Goal: Information Seeking & Learning: Find specific fact

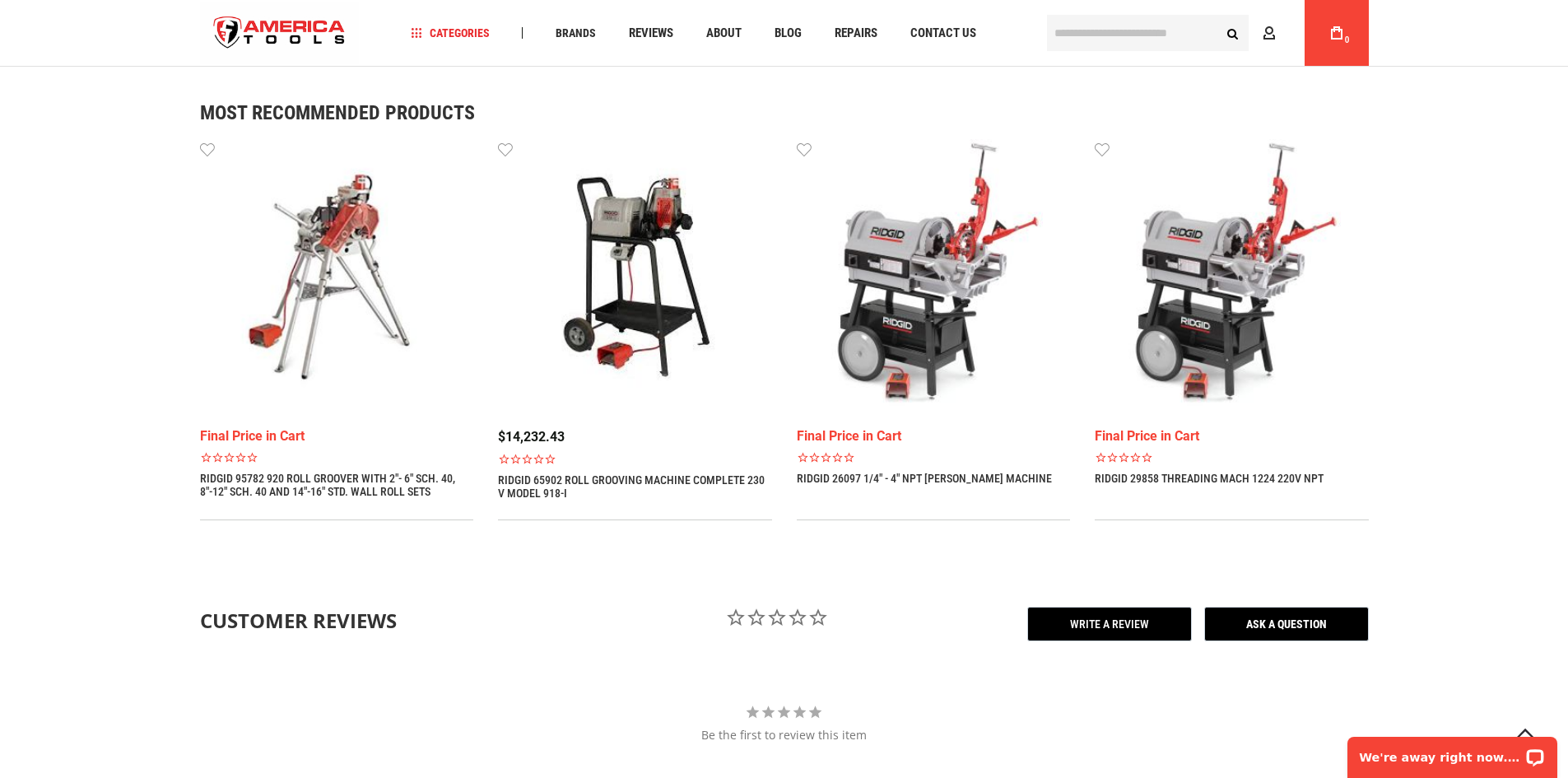
scroll to position [658, 0]
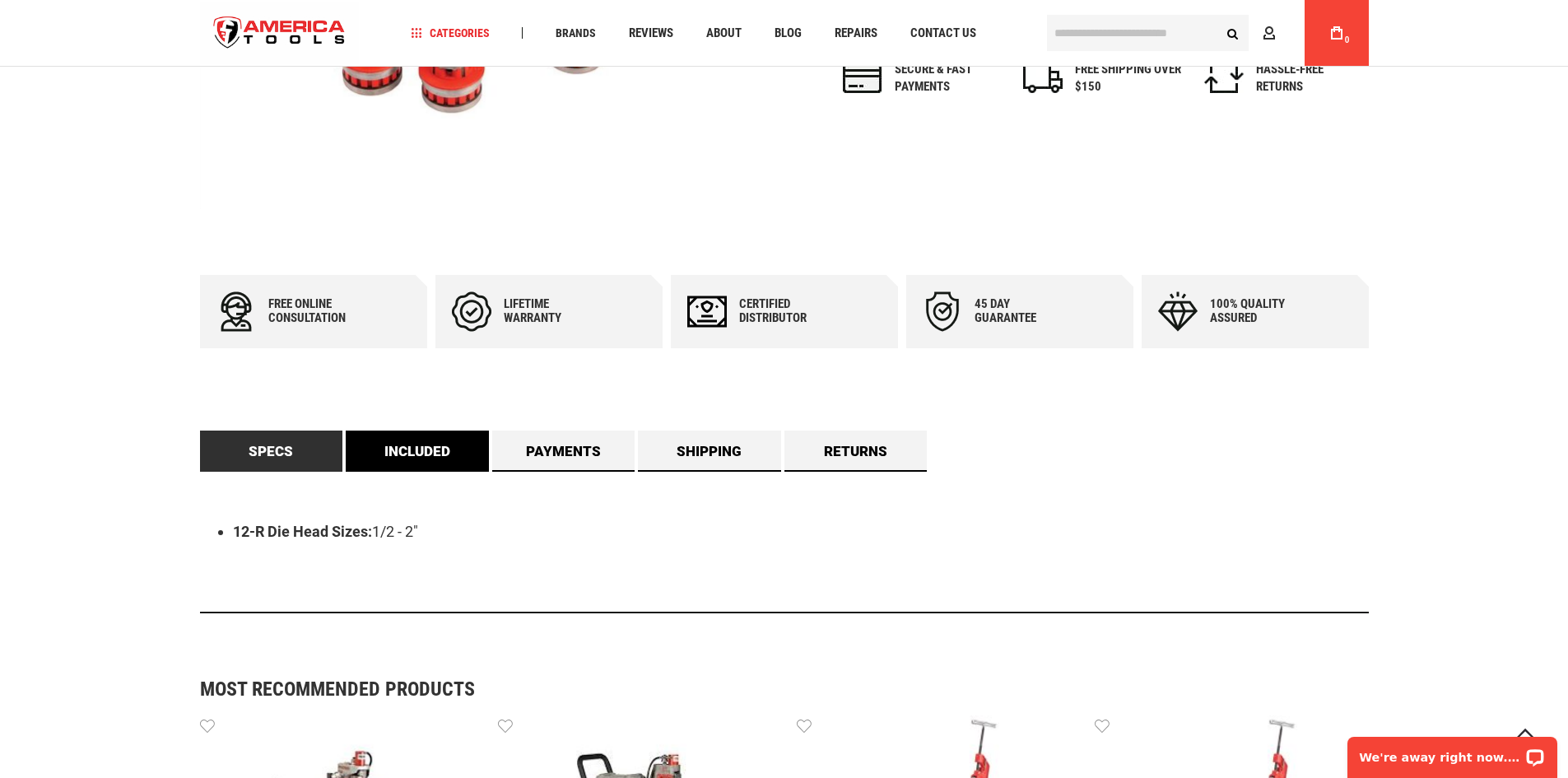
click at [445, 461] on link "Included" at bounding box center [417, 451] width 143 height 41
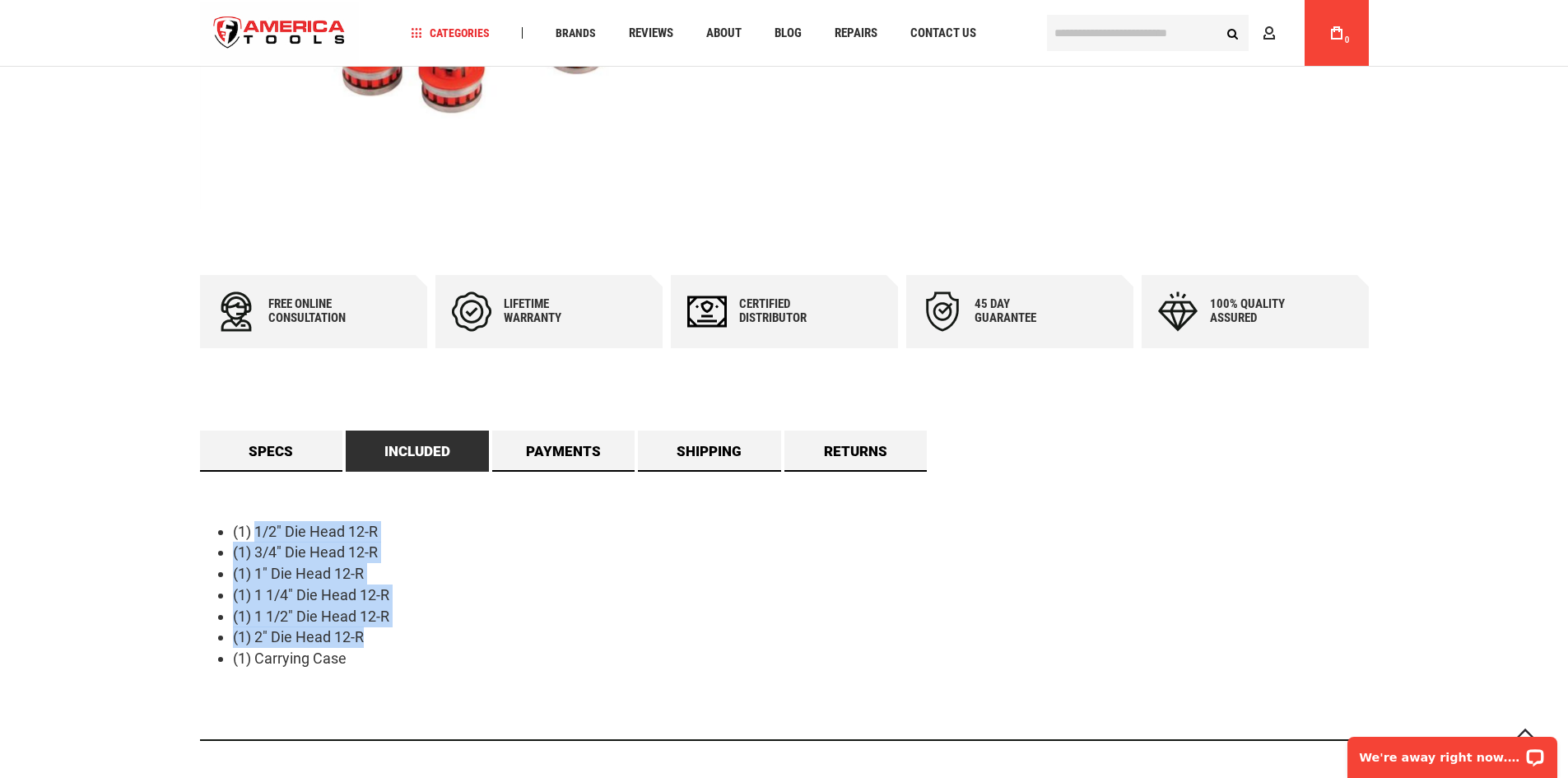
drag, startPoint x: 255, startPoint y: 535, endPoint x: 402, endPoint y: 640, distance: 180.6
click at [402, 640] on ul "(1) 1/2" Die Head 12-R (1) 3/4" Die Head 12-R (1) 1" Die Head 12-R (1) 1 1/4" D…" at bounding box center [784, 594] width 1169 height 148
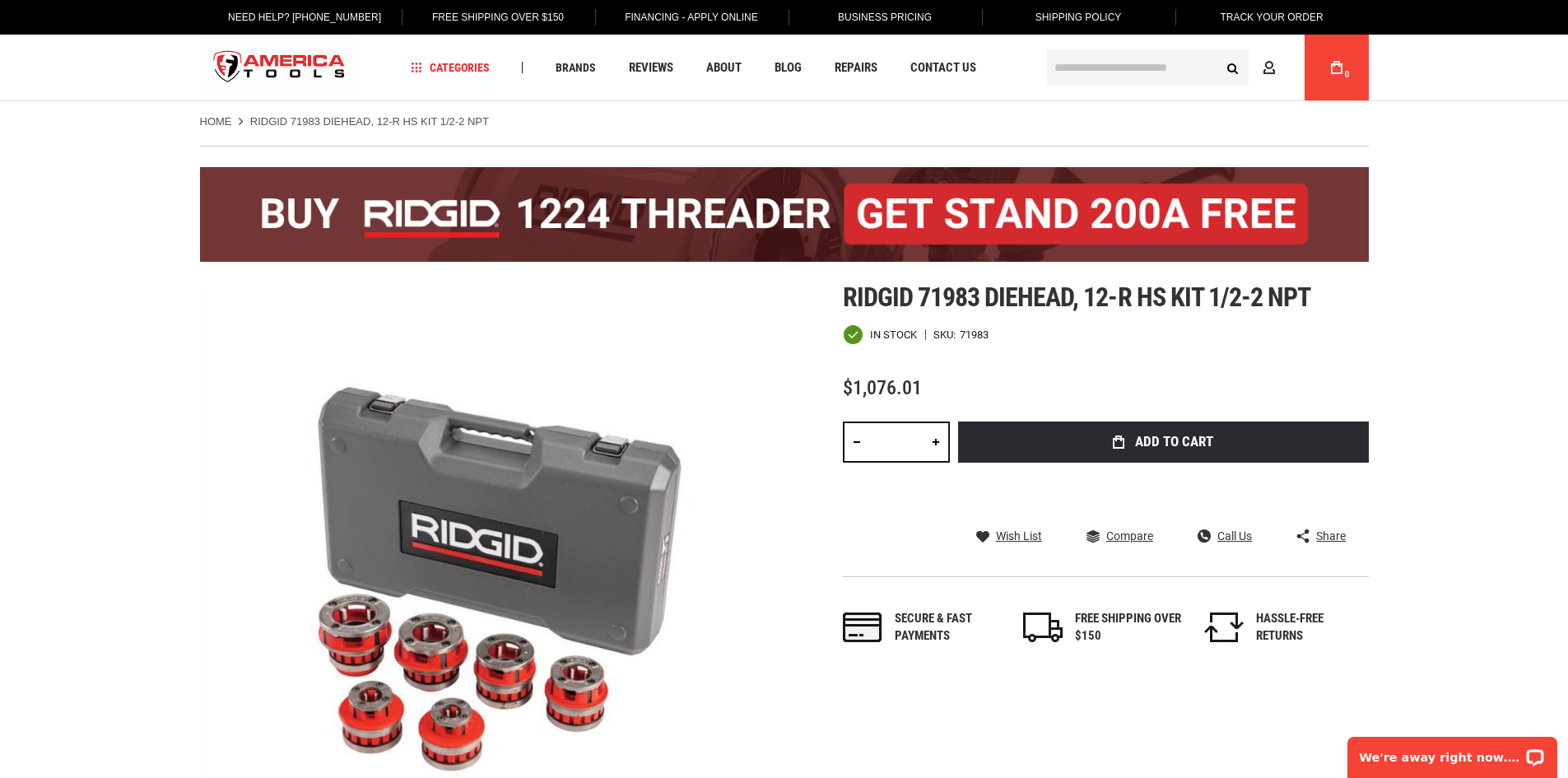
scroll to position [0, 0]
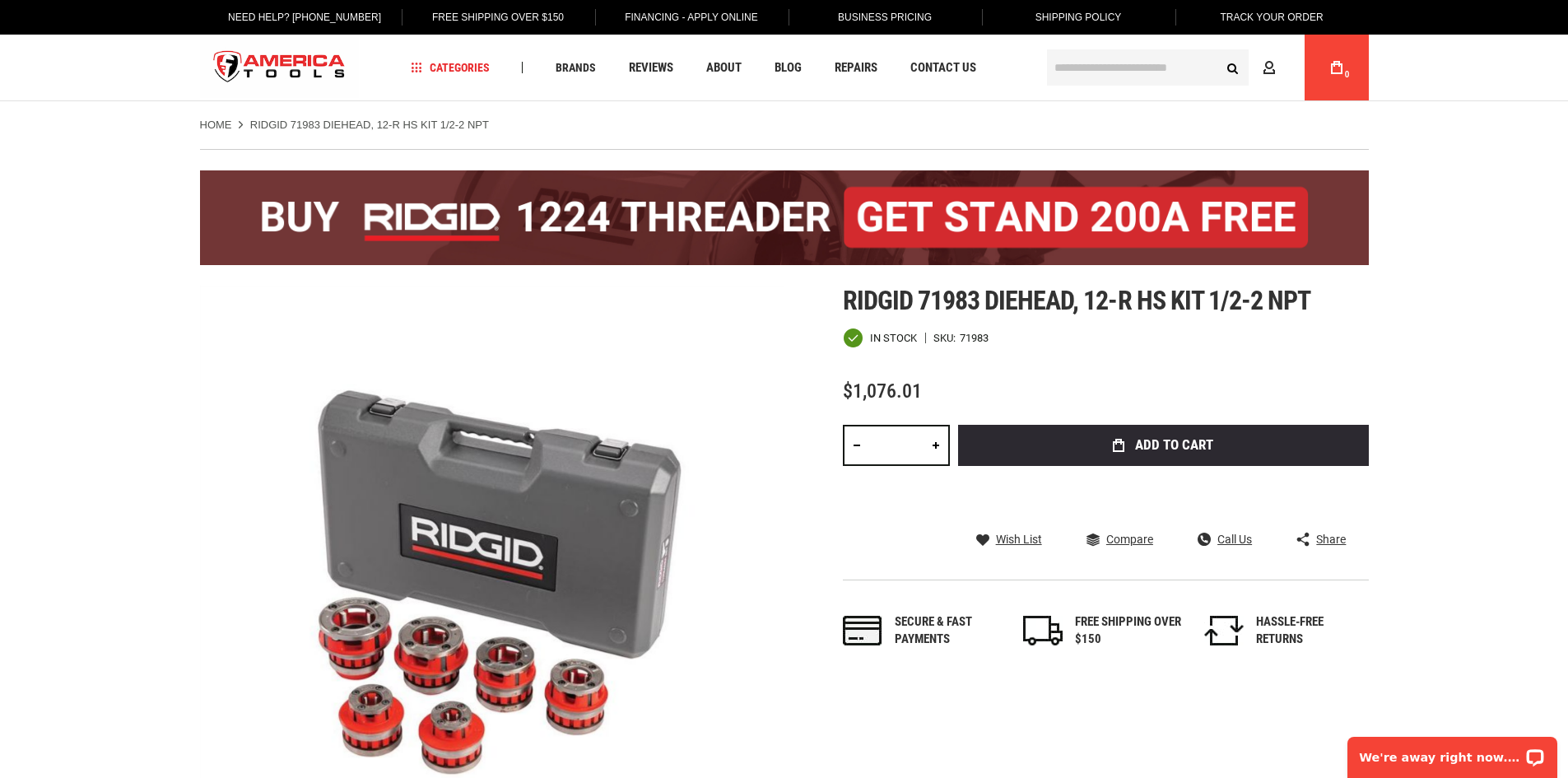
click at [1115, 54] on input "text" at bounding box center [1147, 67] width 201 height 36
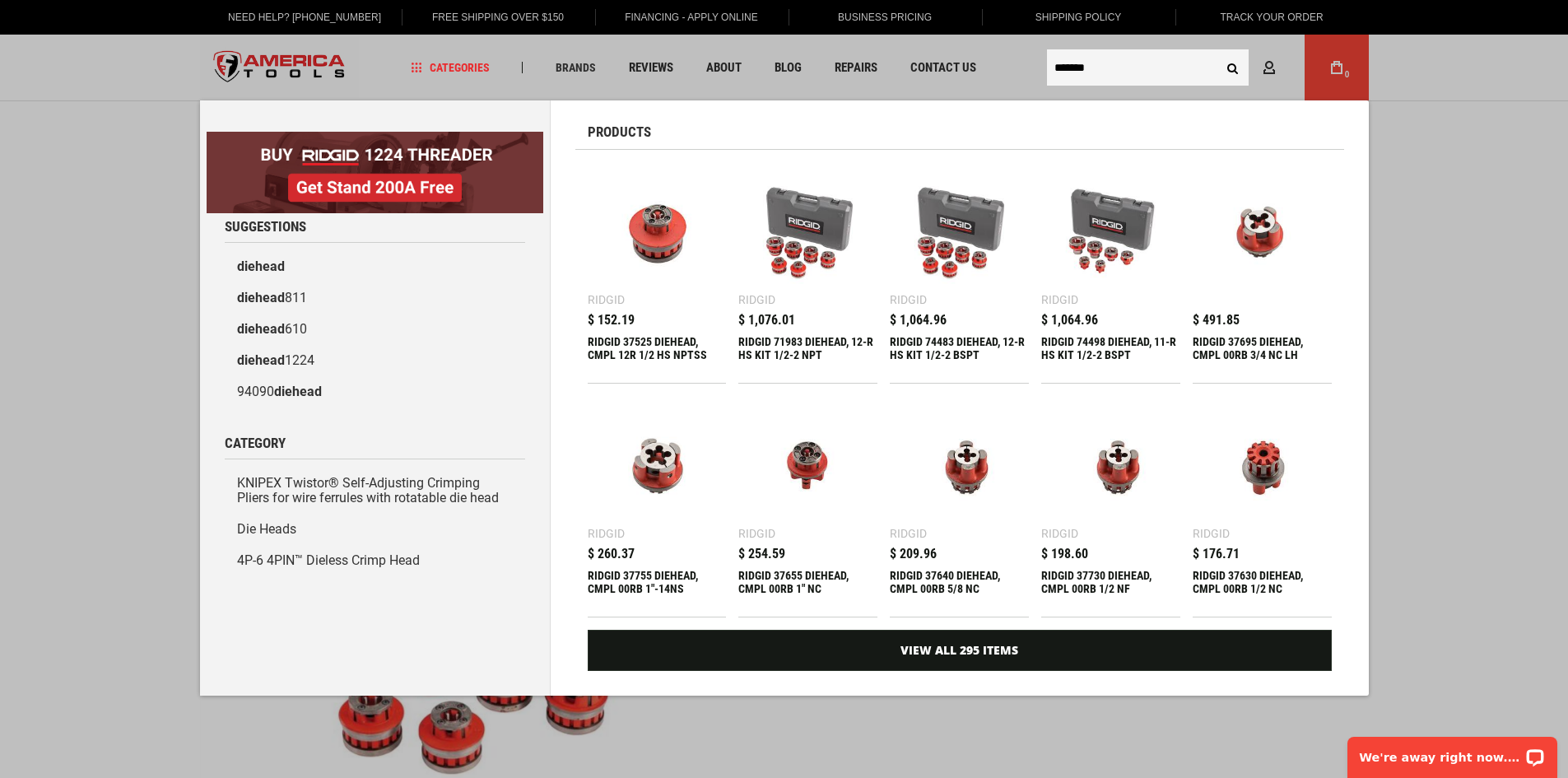
type input "*******"
click at [1217, 51] on button "Search" at bounding box center [1233, 67] width 31 height 31
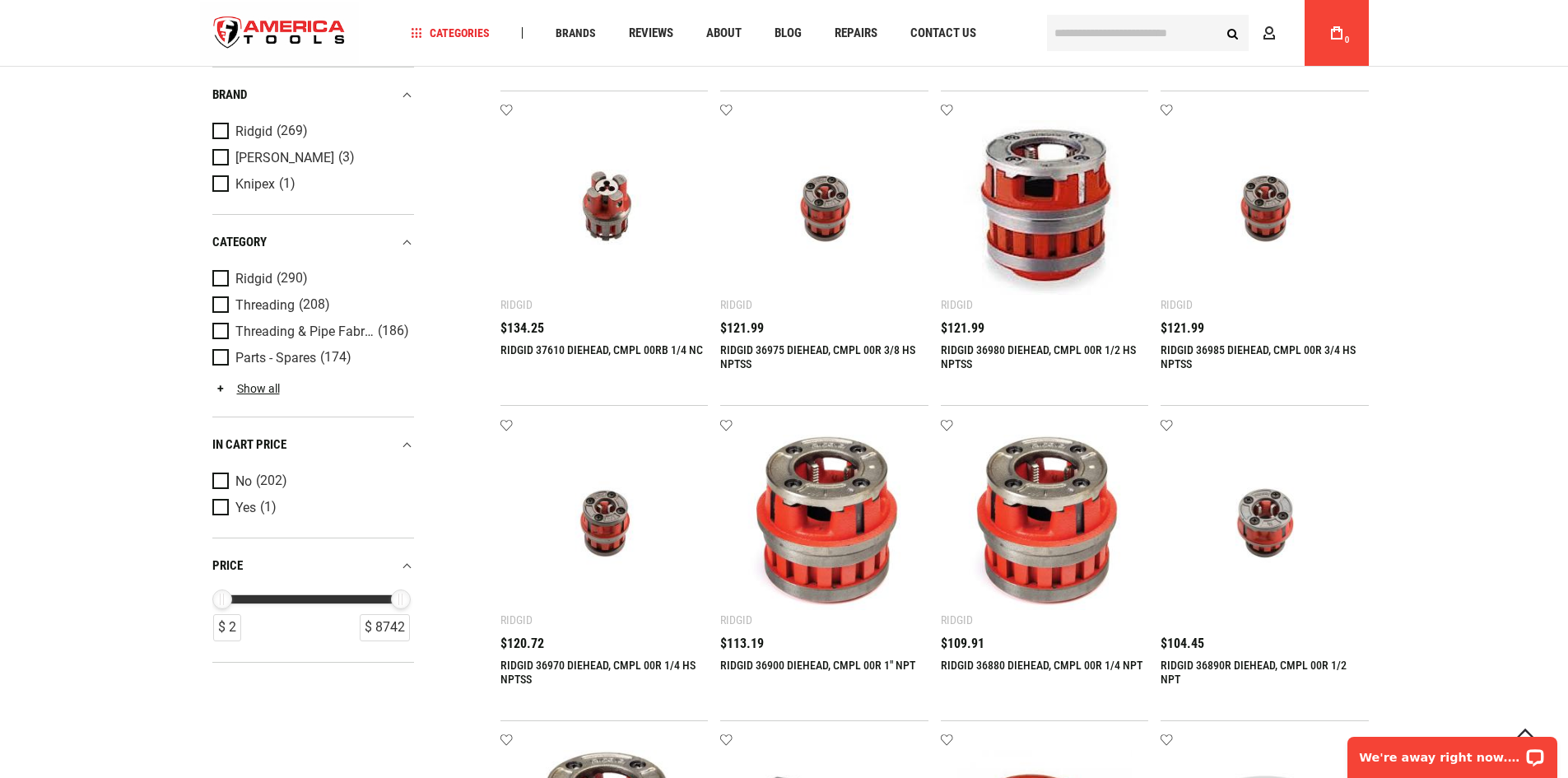
scroll to position [1316, 0]
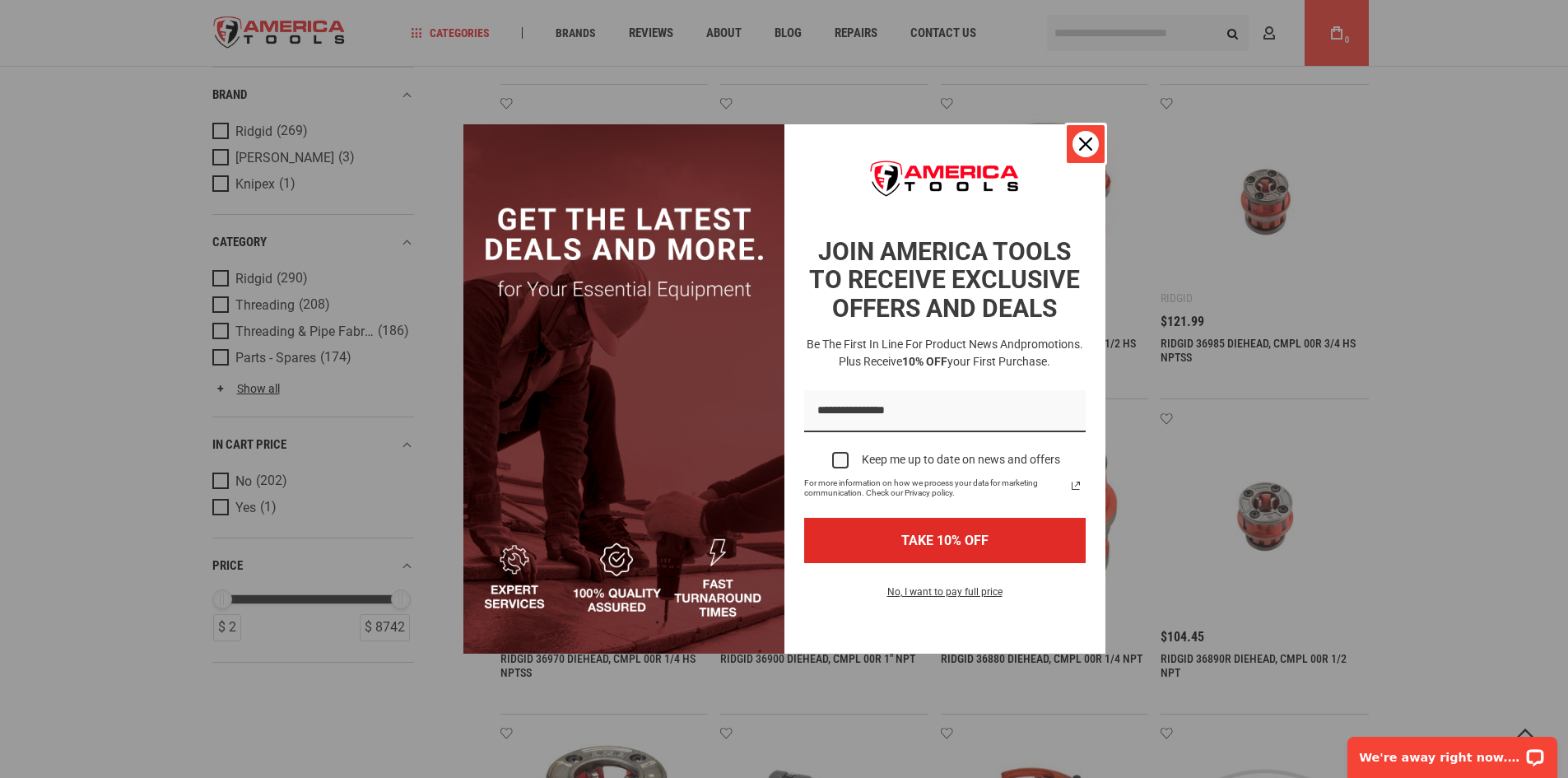
click at [1081, 130] on button "Close" at bounding box center [1086, 144] width 40 height 40
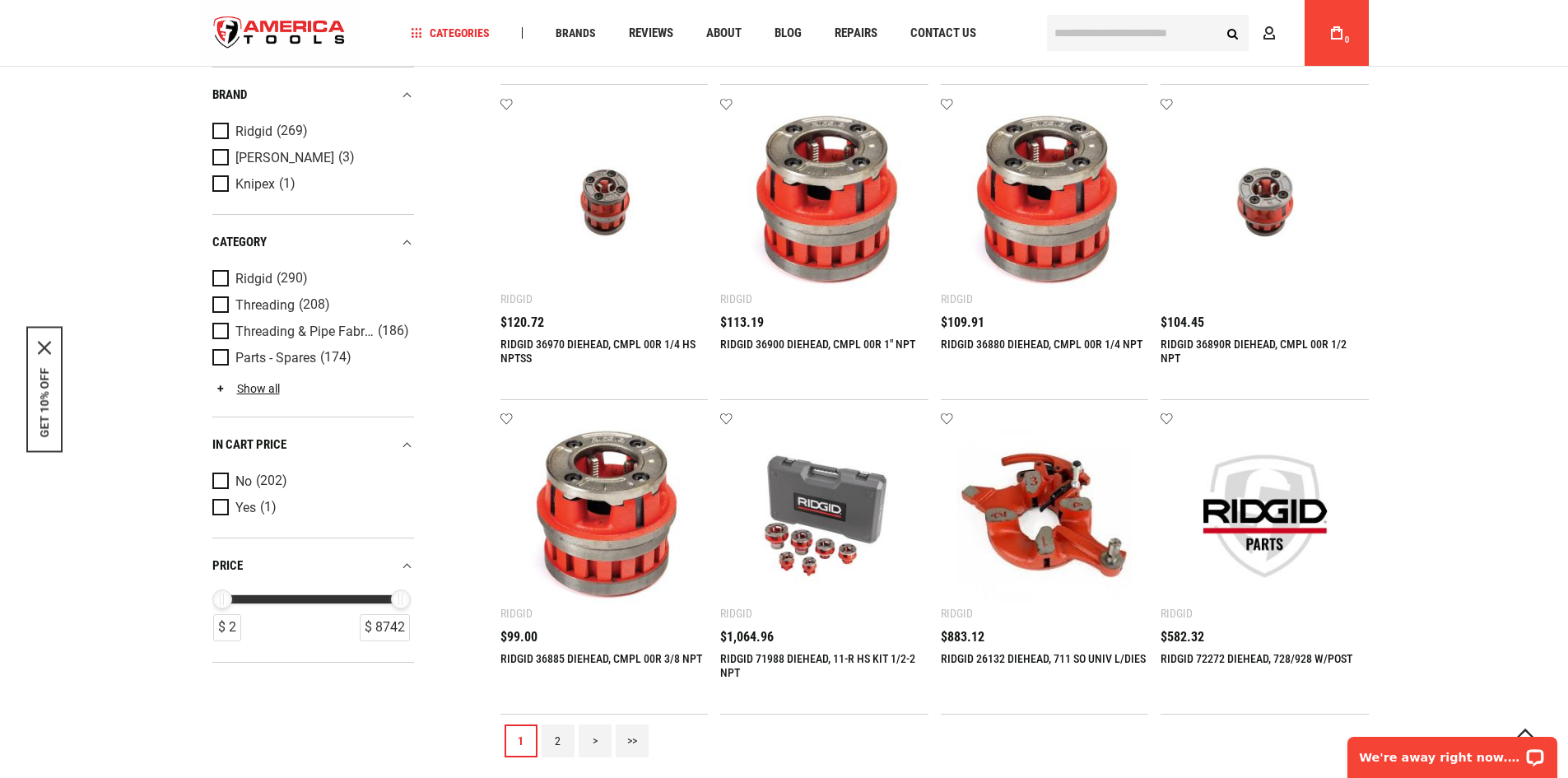
scroll to position [1646, 0]
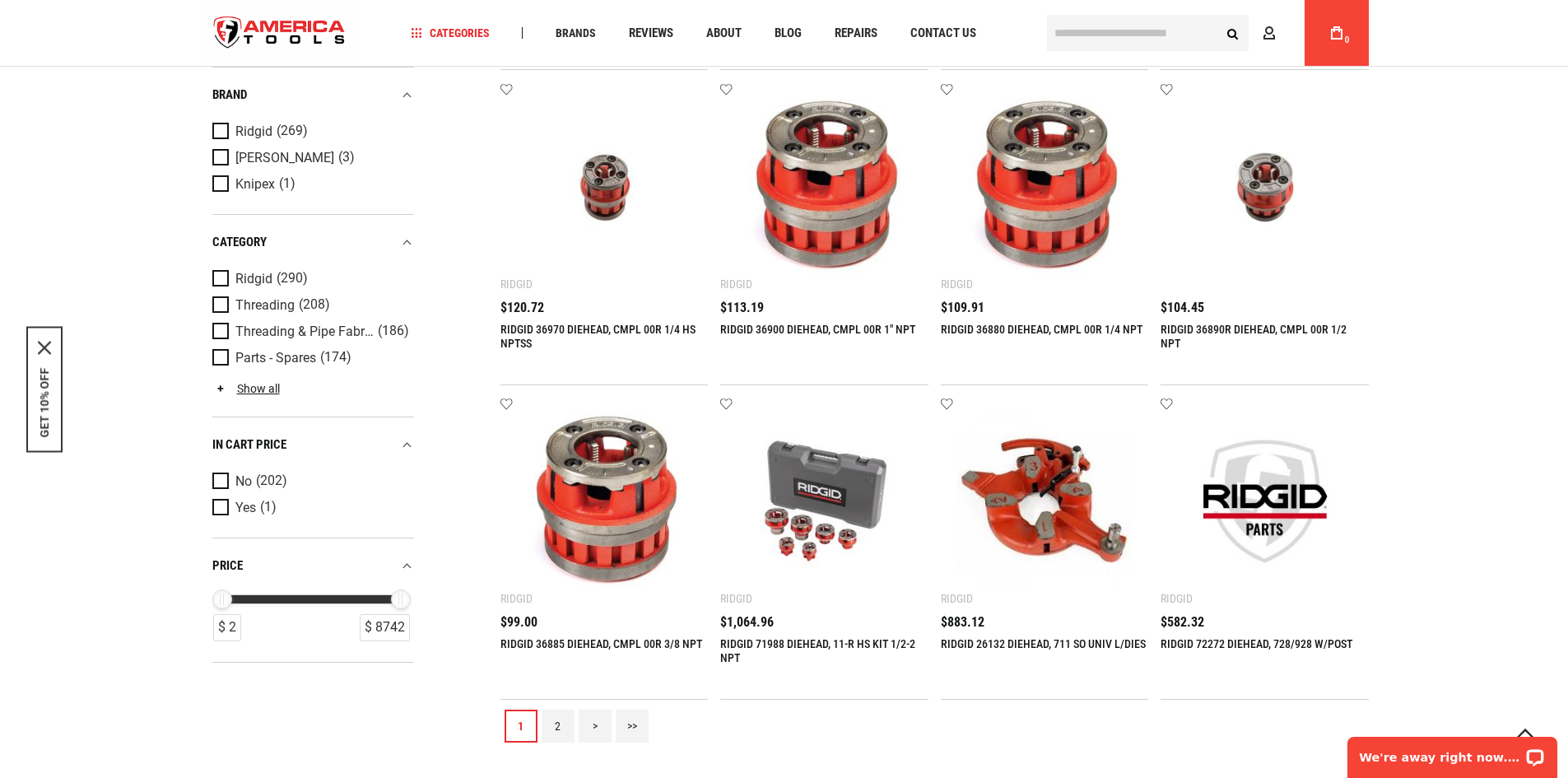
click at [564, 719] on link "2" at bounding box center [558, 726] width 33 height 33
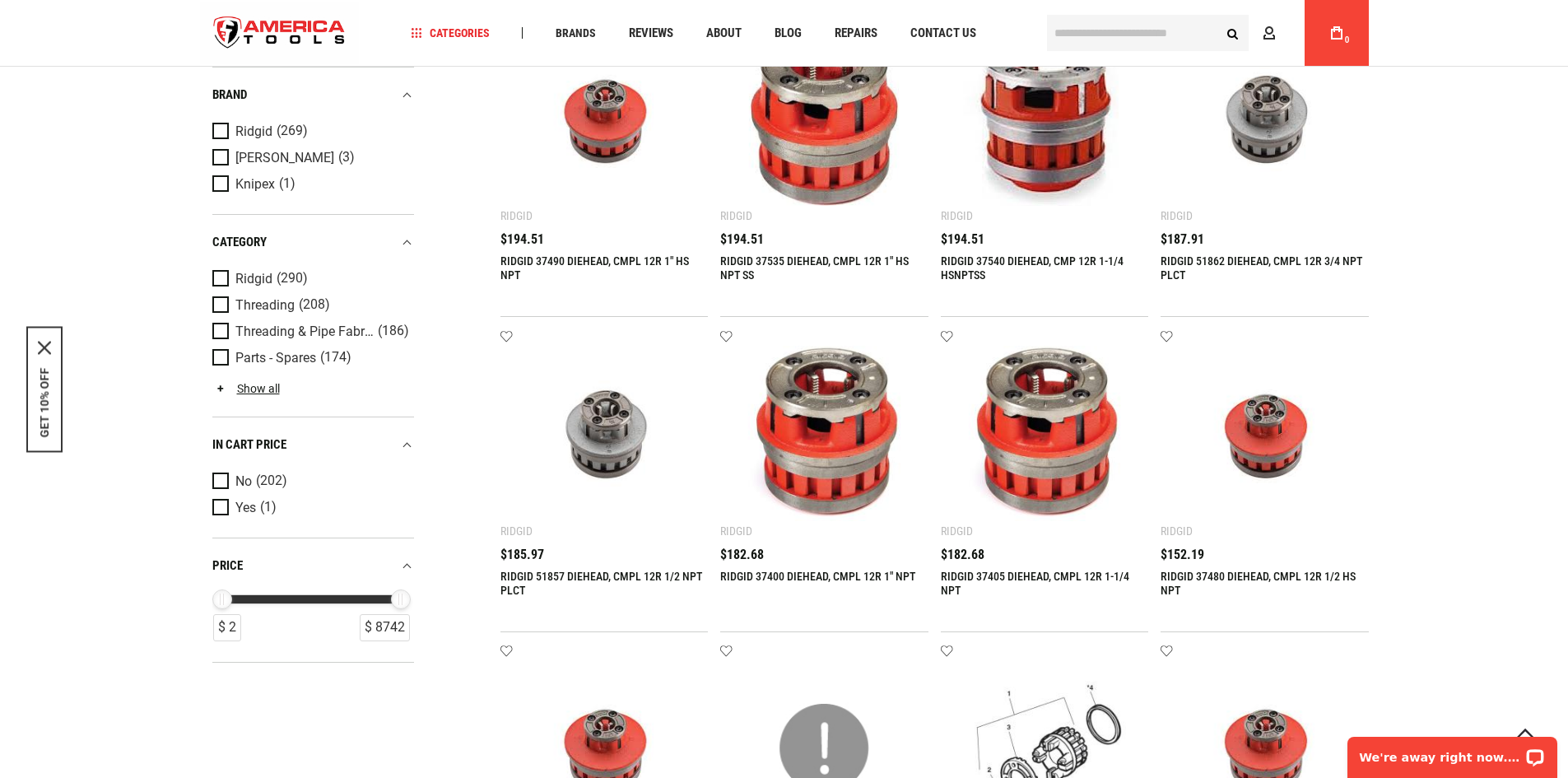
scroll to position [1481, 0]
